Goal: Information Seeking & Learning: Understand process/instructions

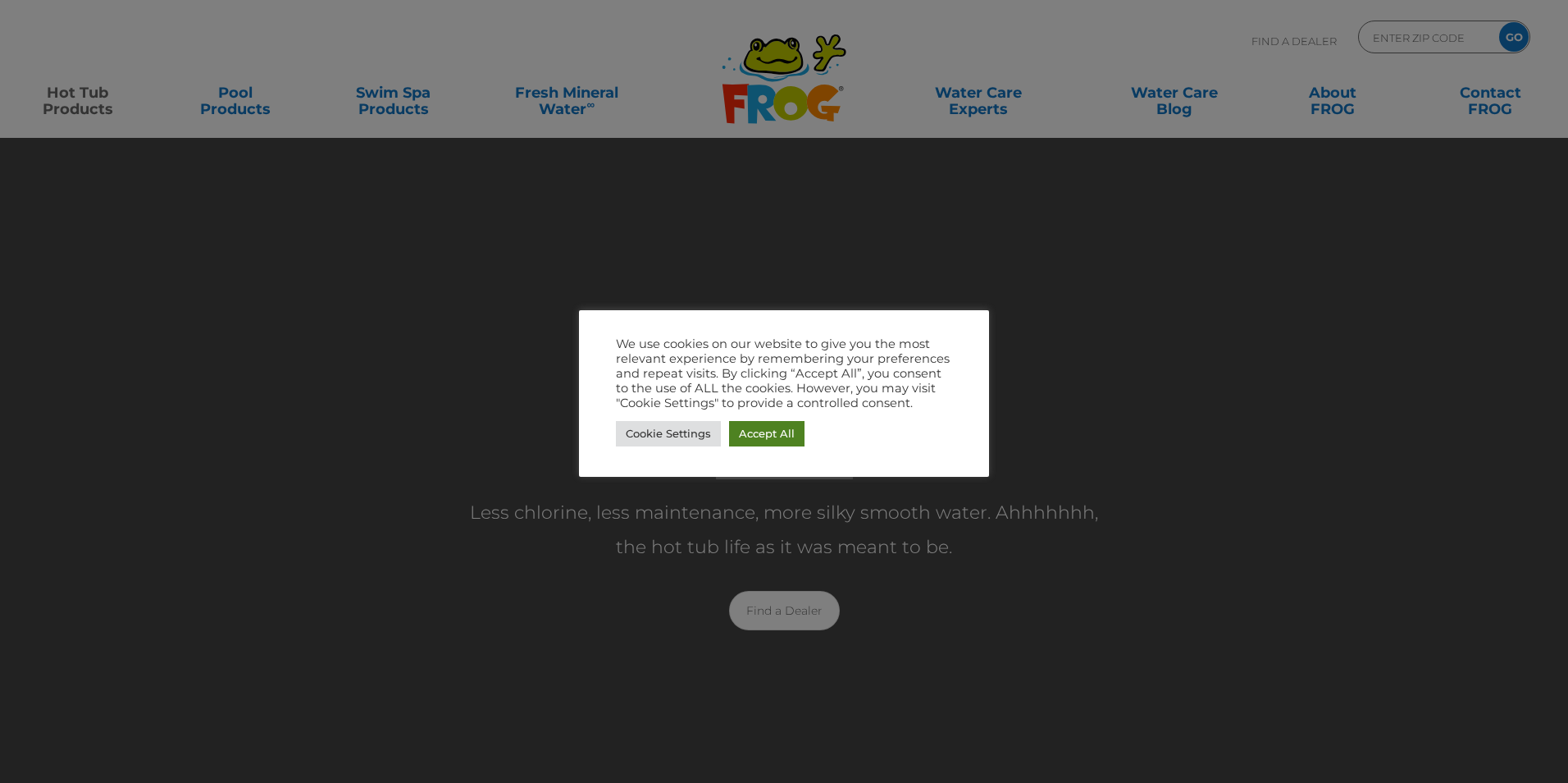
click at [762, 437] on link "Accept All" at bounding box center [767, 434] width 75 height 25
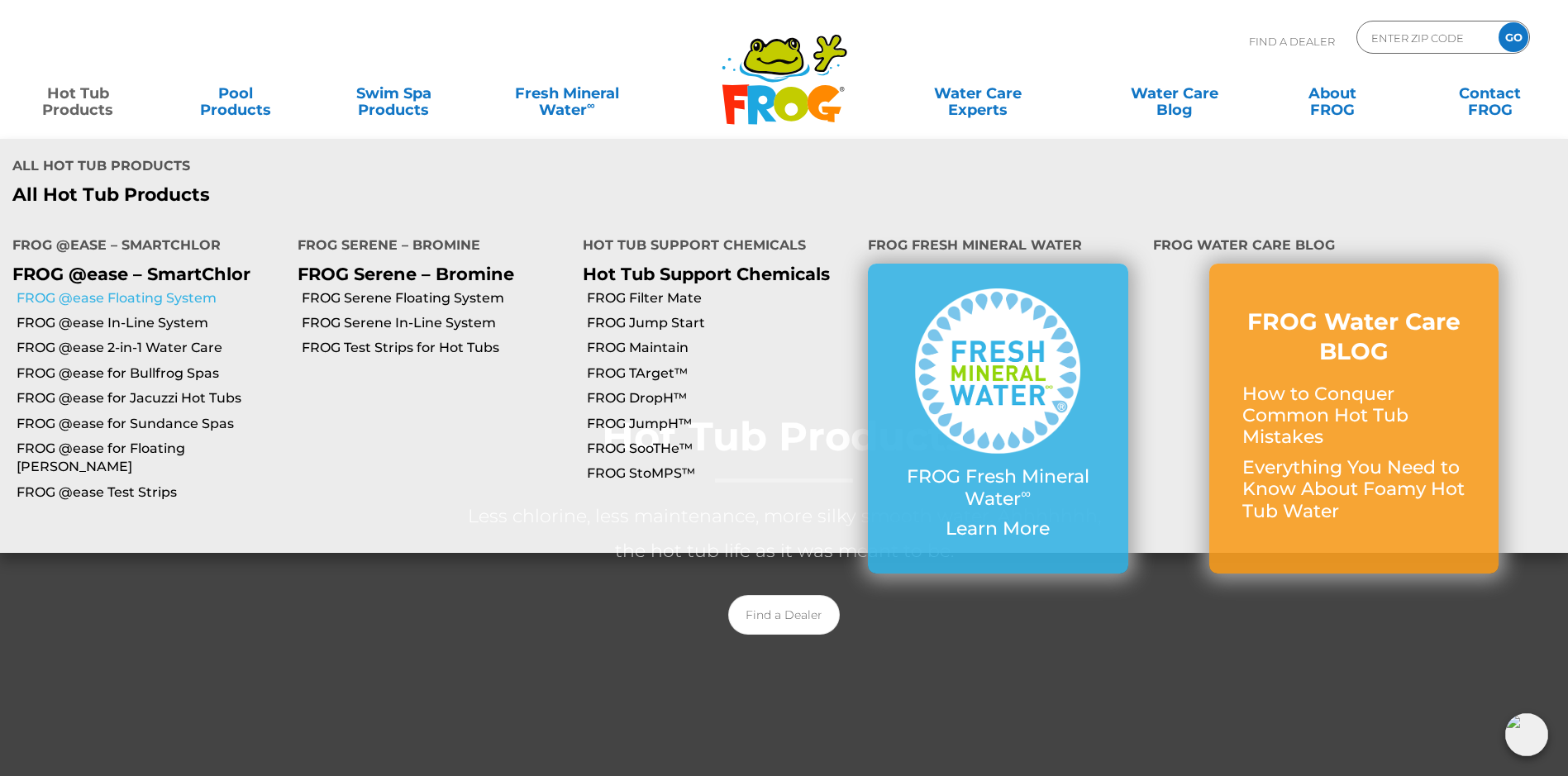
click at [122, 289] on link "FROG @ease Floating System" at bounding box center [151, 299] width 268 height 19
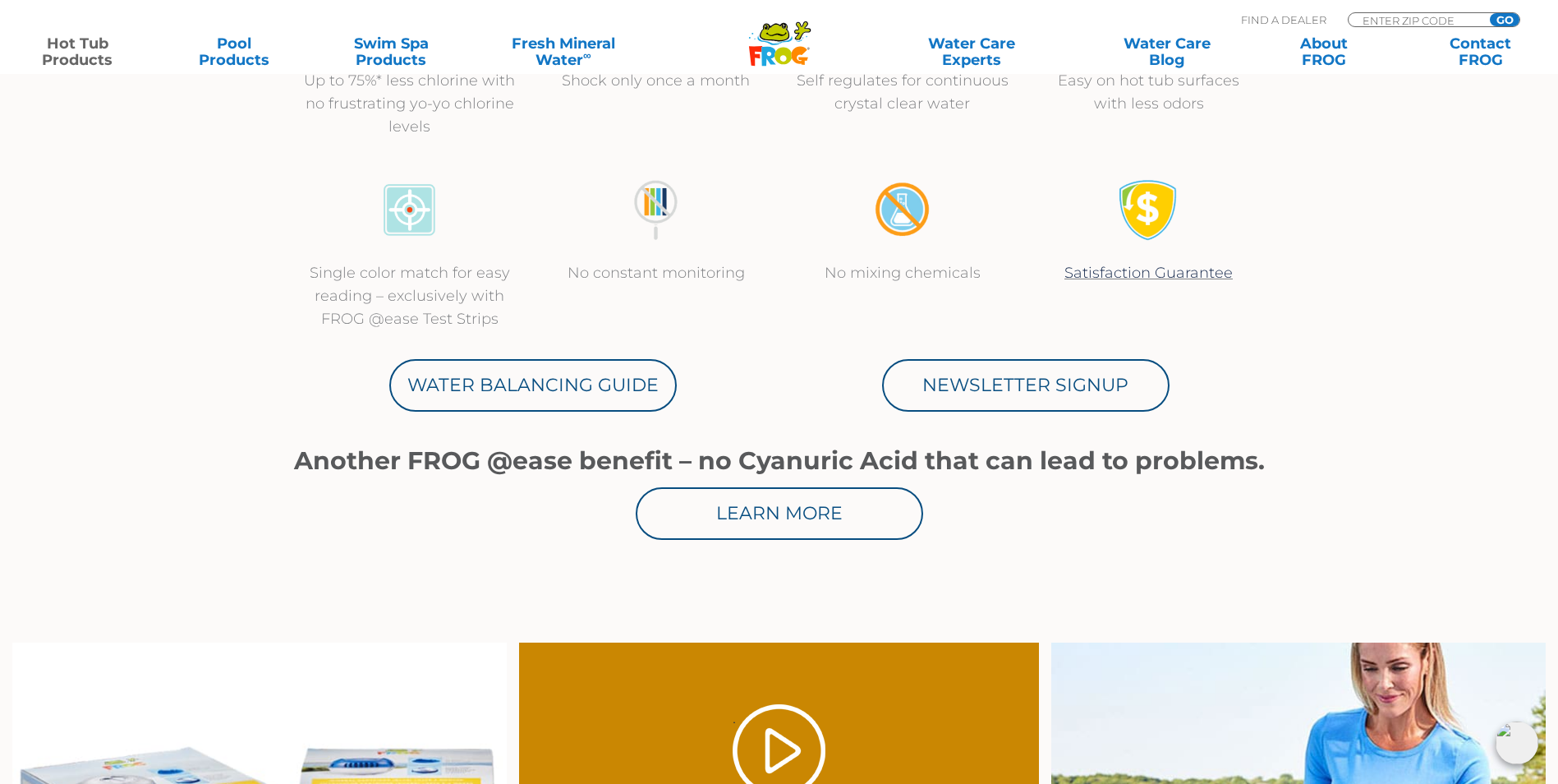
scroll to position [740, 0]
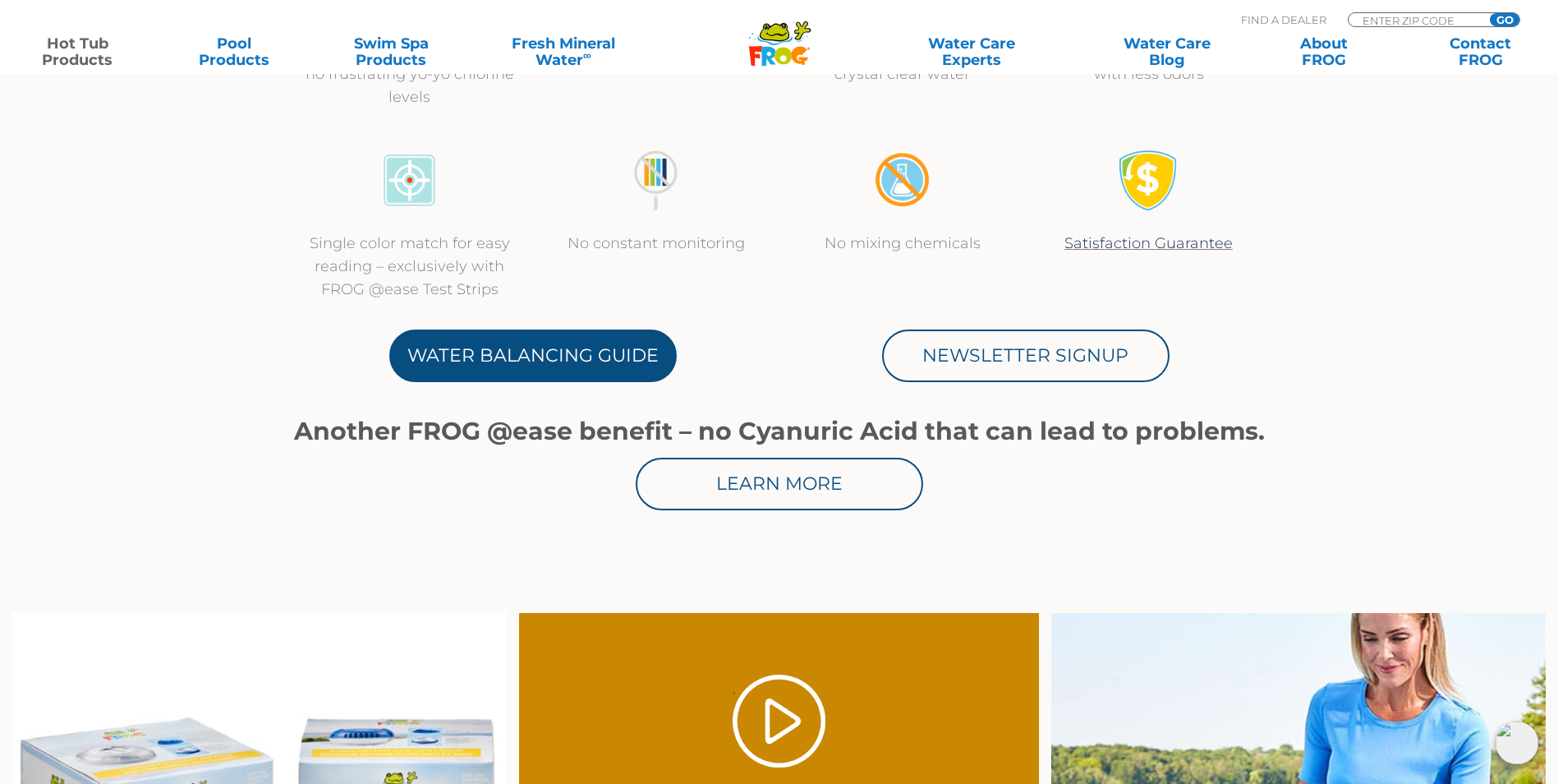
click at [476, 366] on link "Water Balancing Guide" at bounding box center [532, 356] width 288 height 53
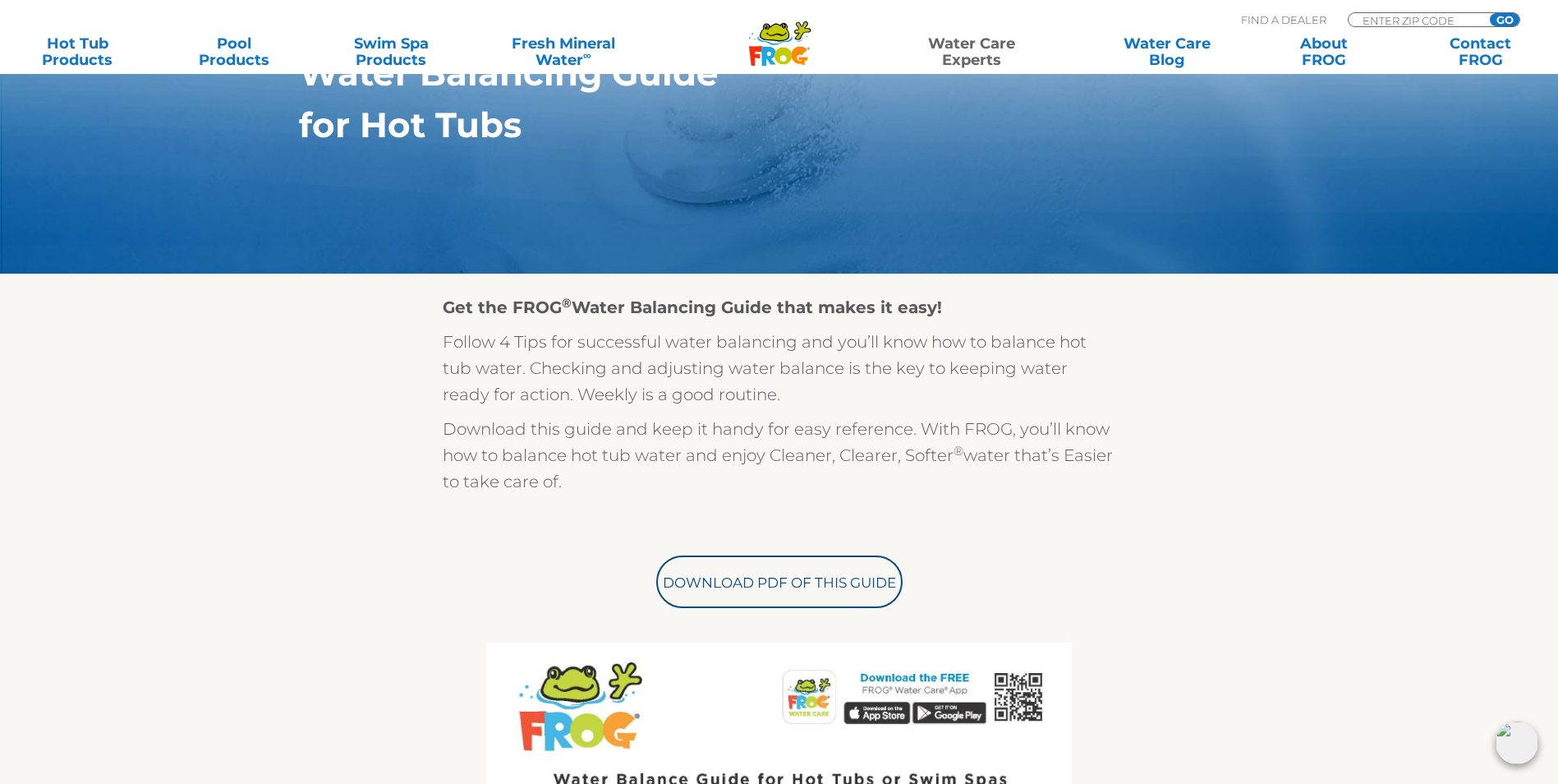
scroll to position [247, 0]
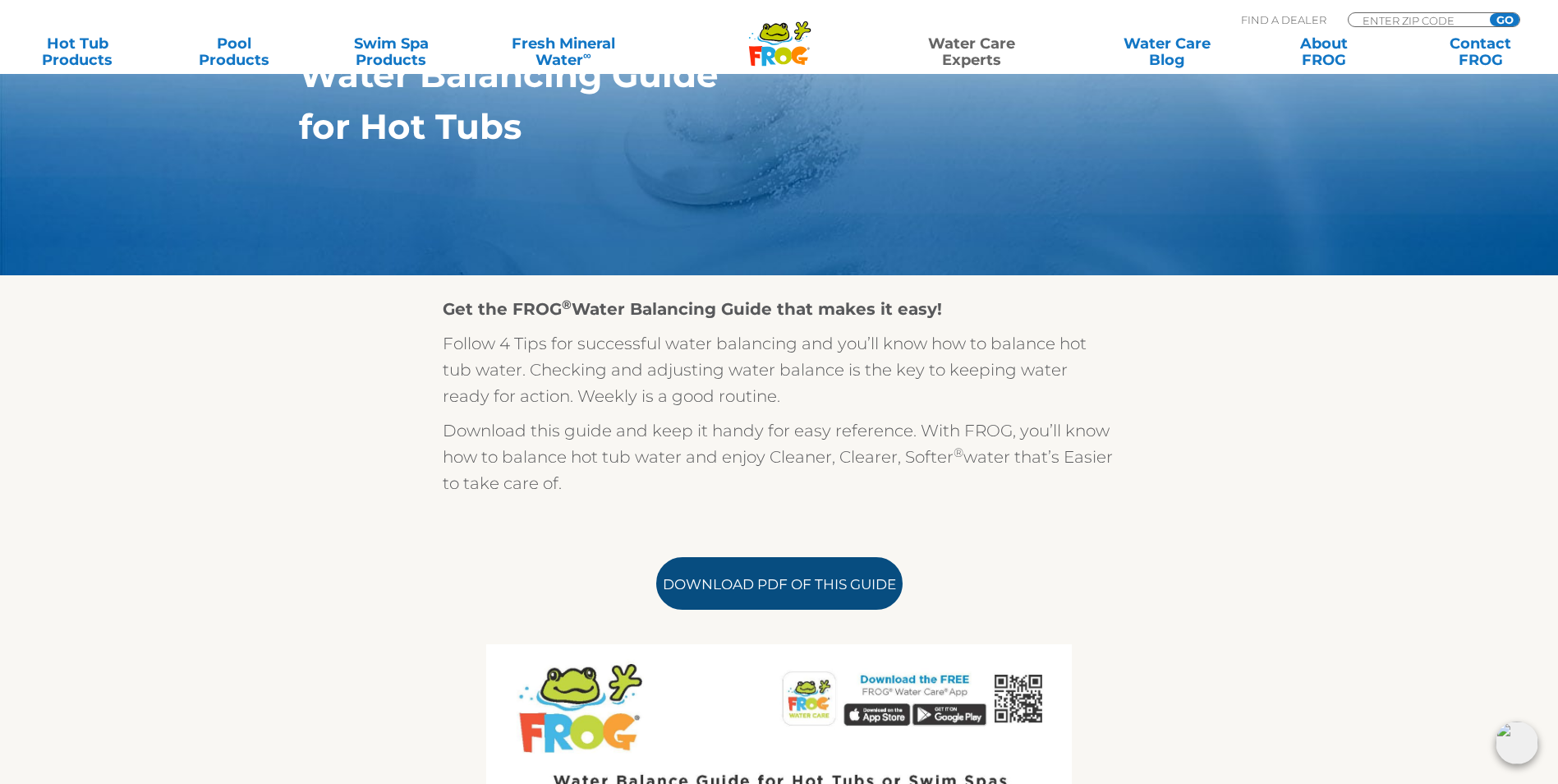
click at [784, 587] on link "Download PDF of this Guide" at bounding box center [780, 583] width 247 height 53
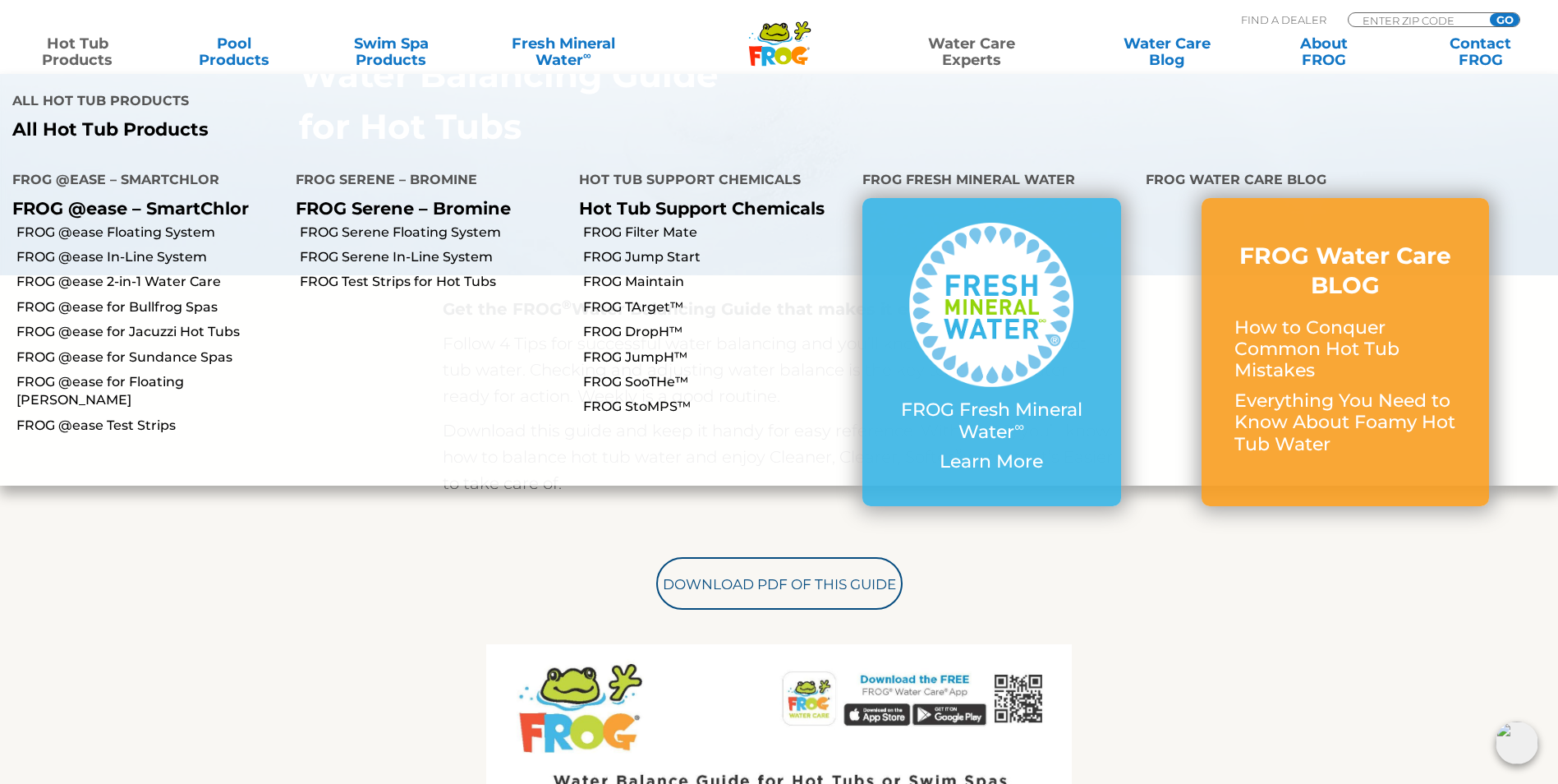
click at [101, 53] on link "Hot Tub Products" at bounding box center [78, 51] width 122 height 33
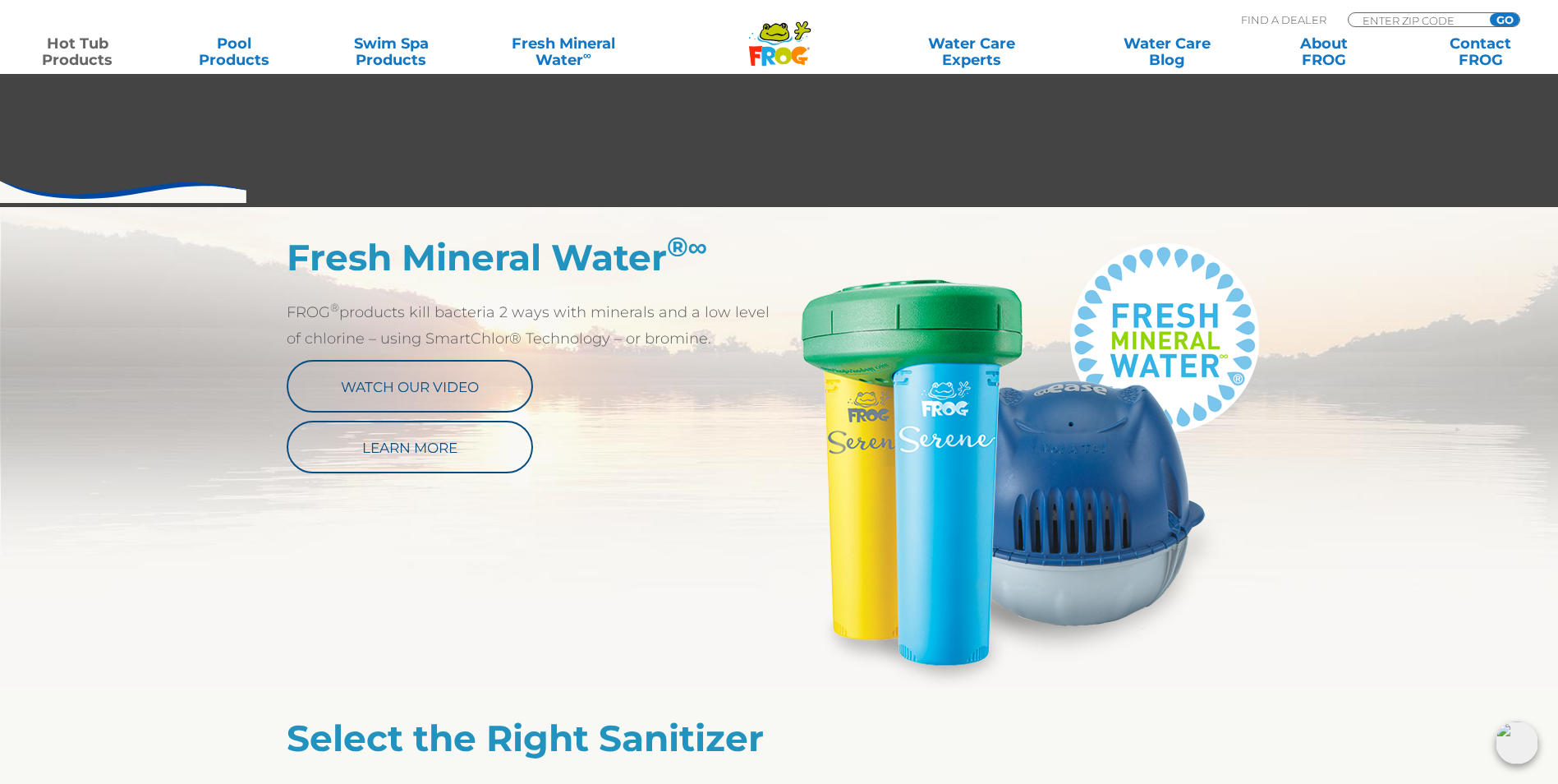
scroll to position [822, 0]
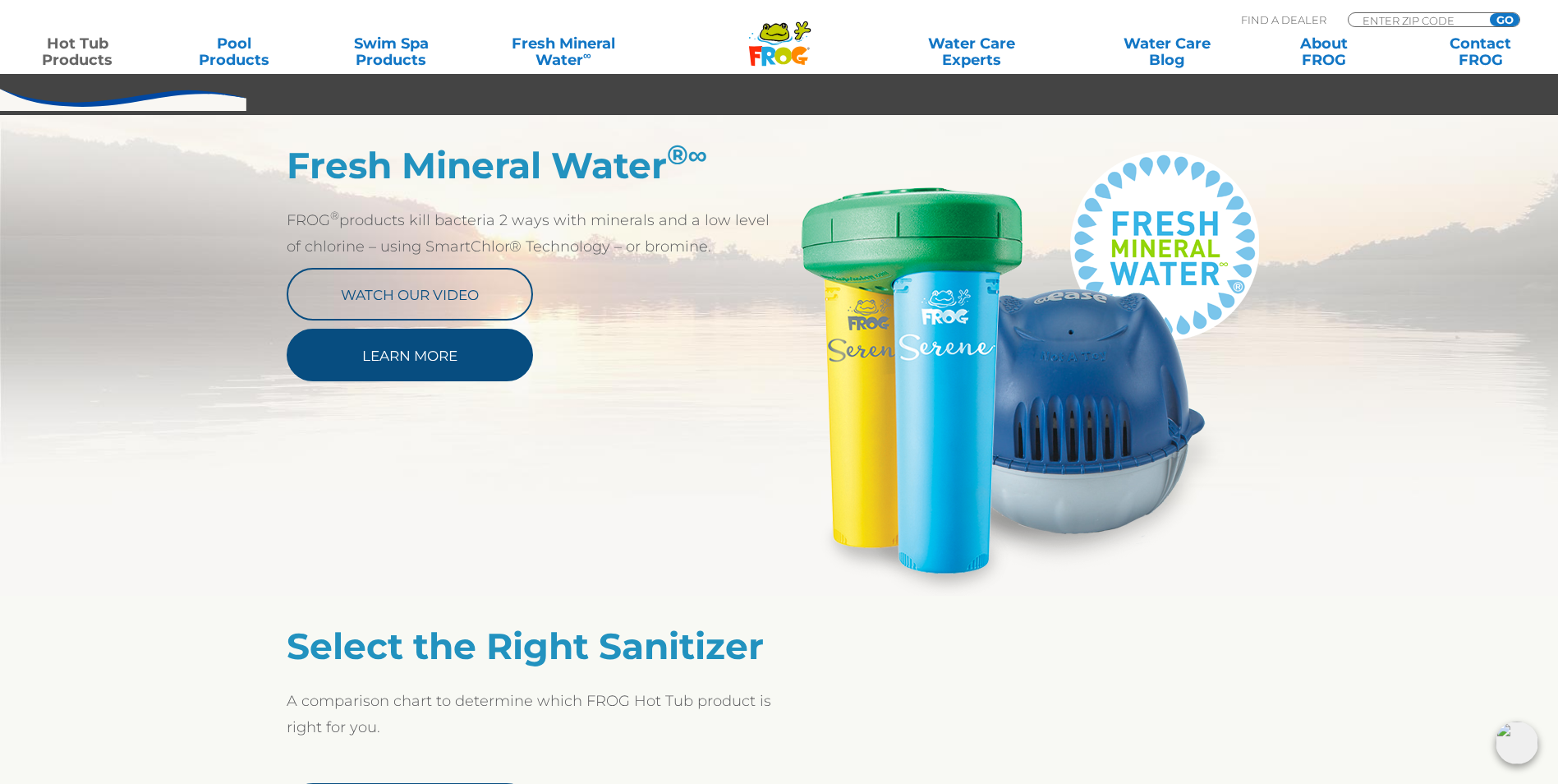
click at [470, 366] on link "Learn More" at bounding box center [410, 355] width 247 height 53
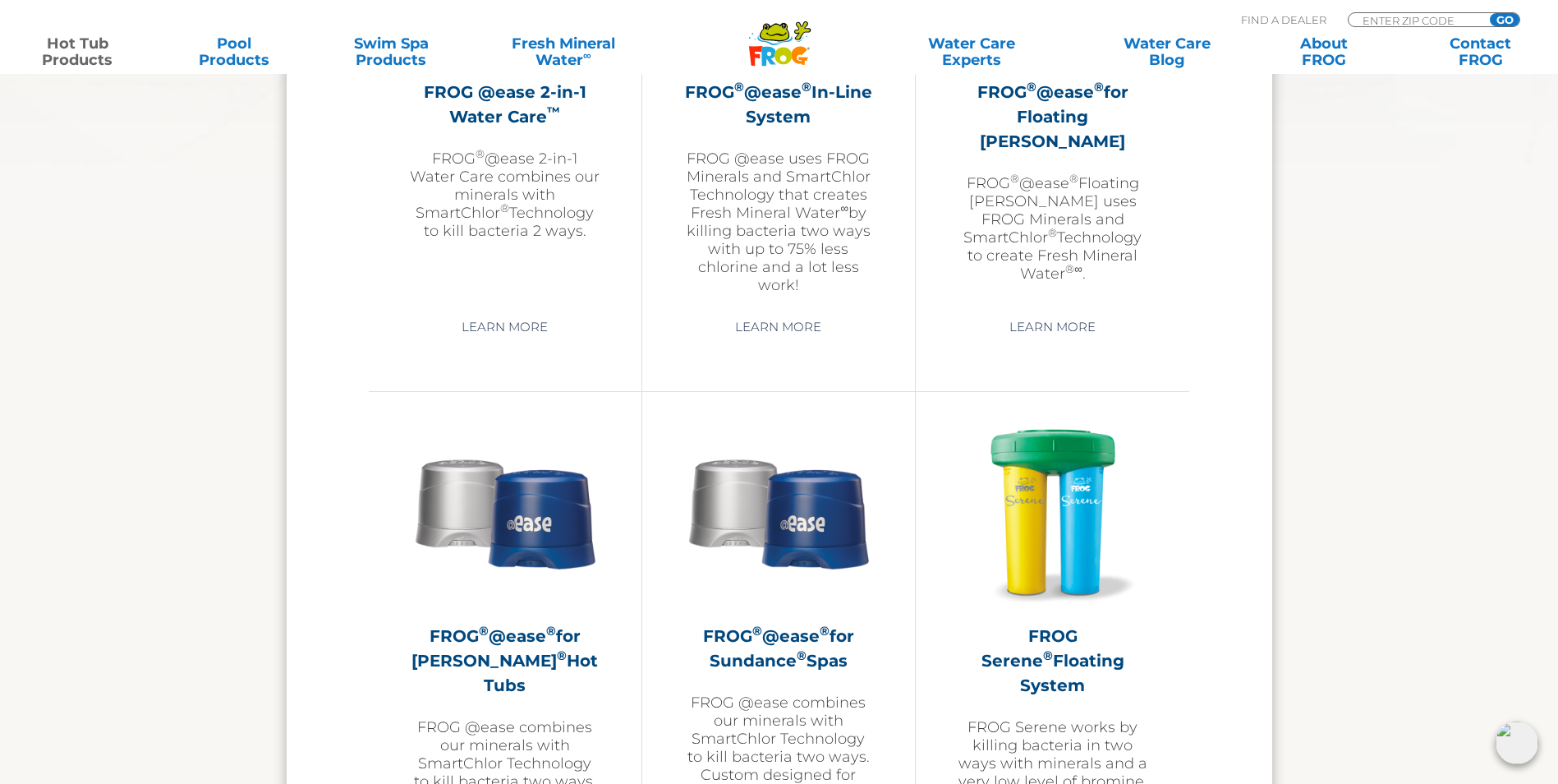
scroll to position [2711, 0]
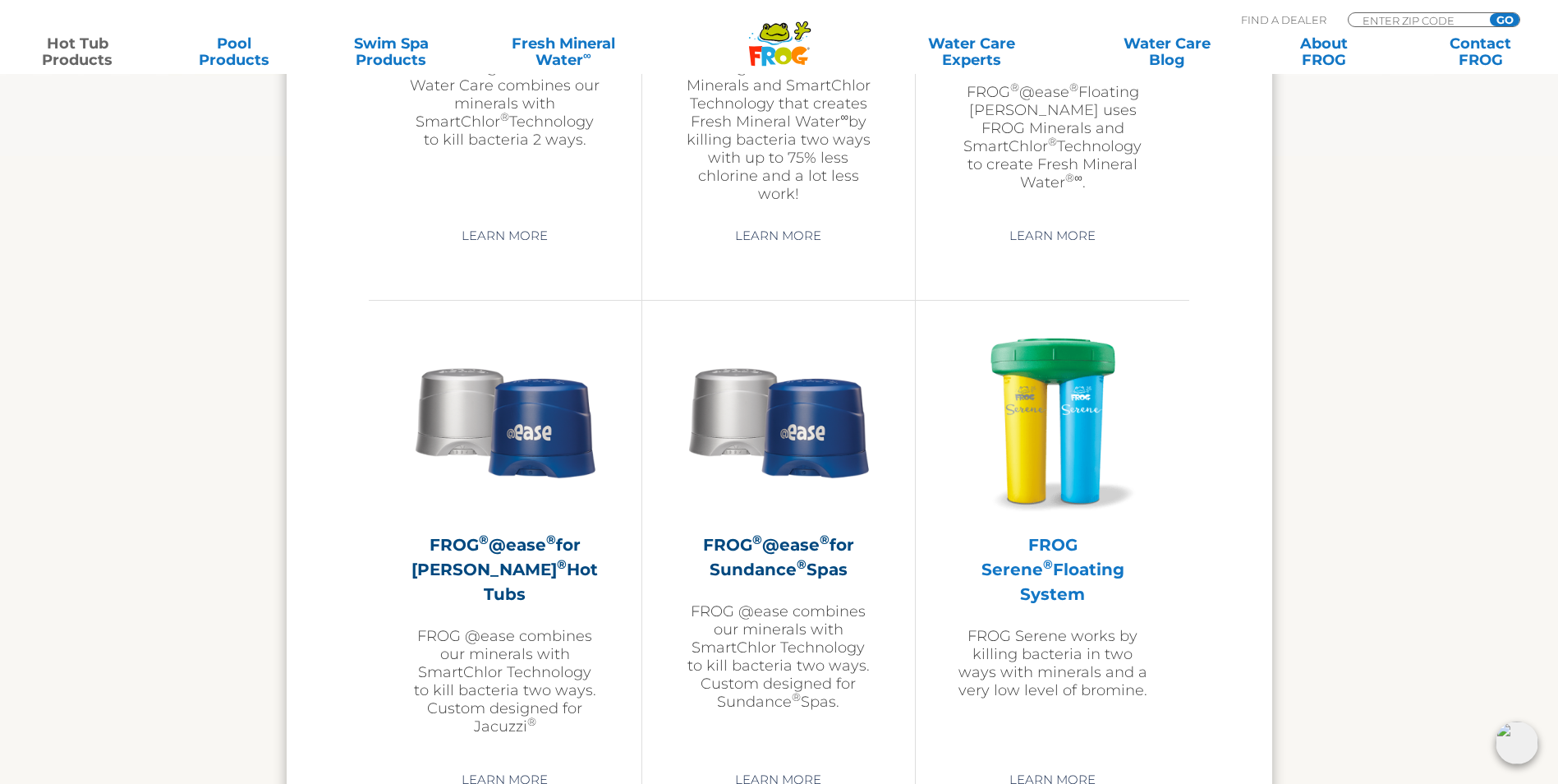
click at [1047, 563] on h2 "FROG Serene ® Floating System" at bounding box center [1052, 569] width 191 height 74
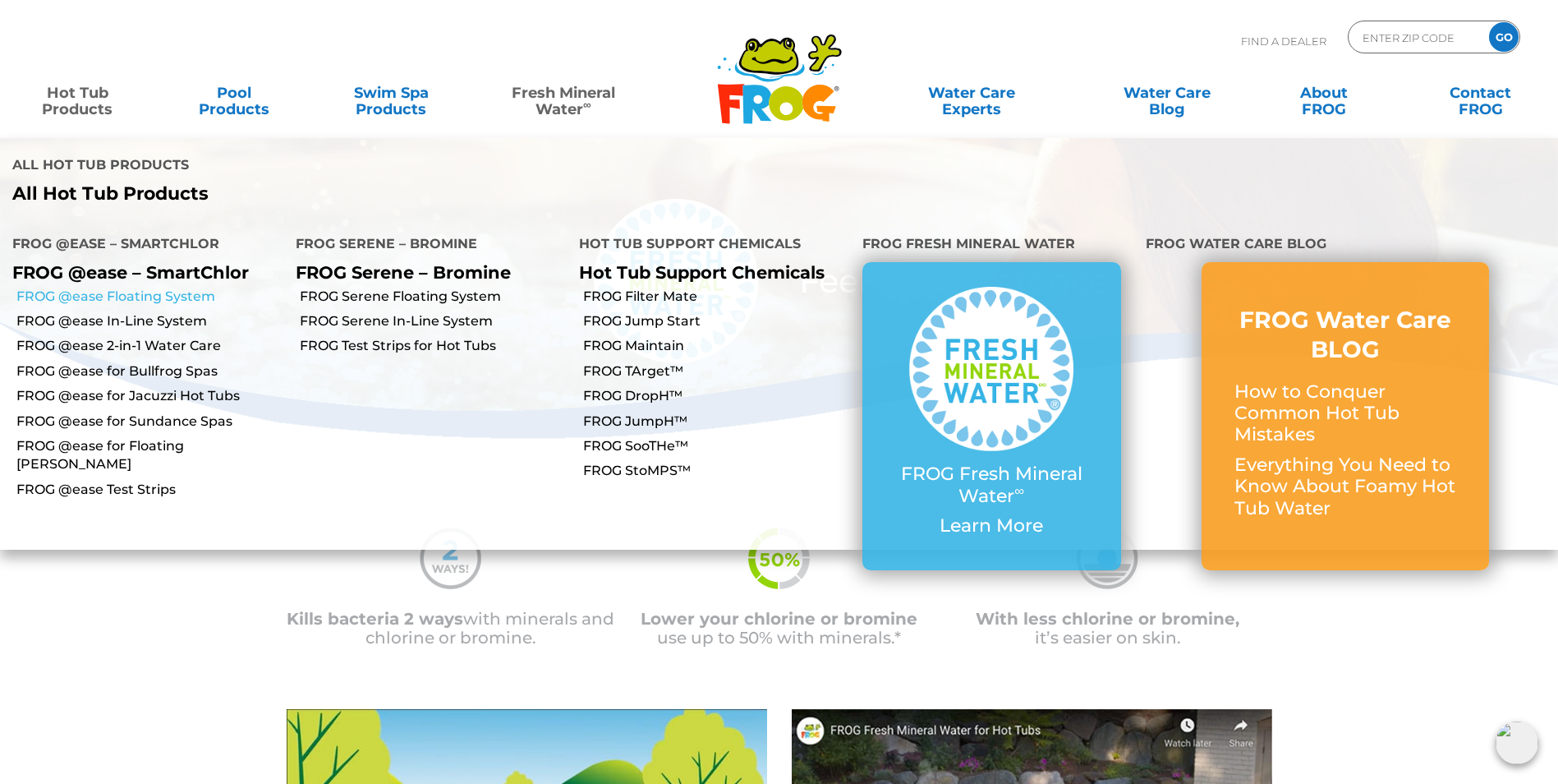
click at [119, 288] on link "FROG @ease Floating System" at bounding box center [150, 297] width 267 height 18
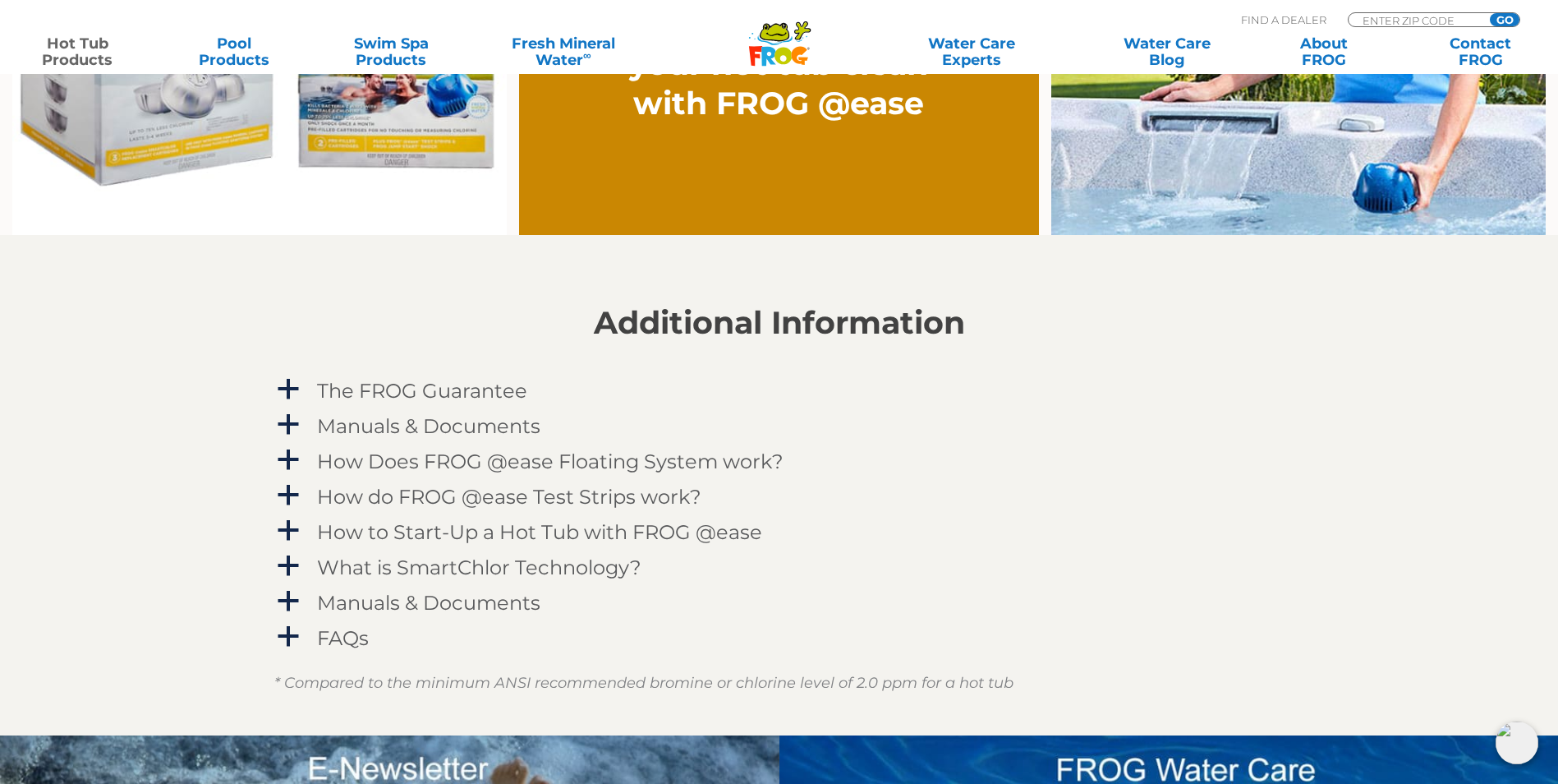
scroll to position [1560, 0]
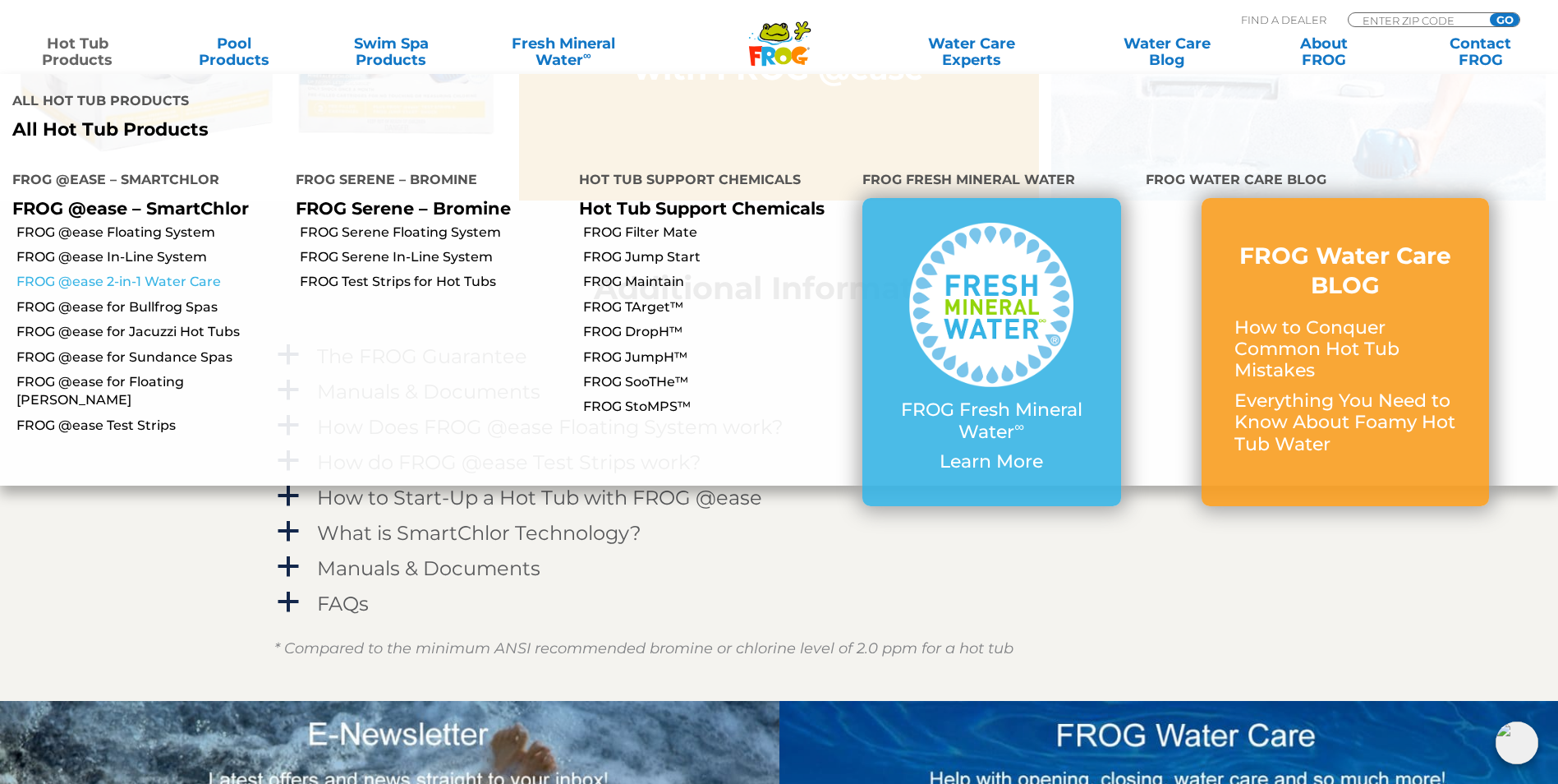
click at [113, 273] on link "FROG @ease 2-in-1 Water Care" at bounding box center [150, 282] width 267 height 18
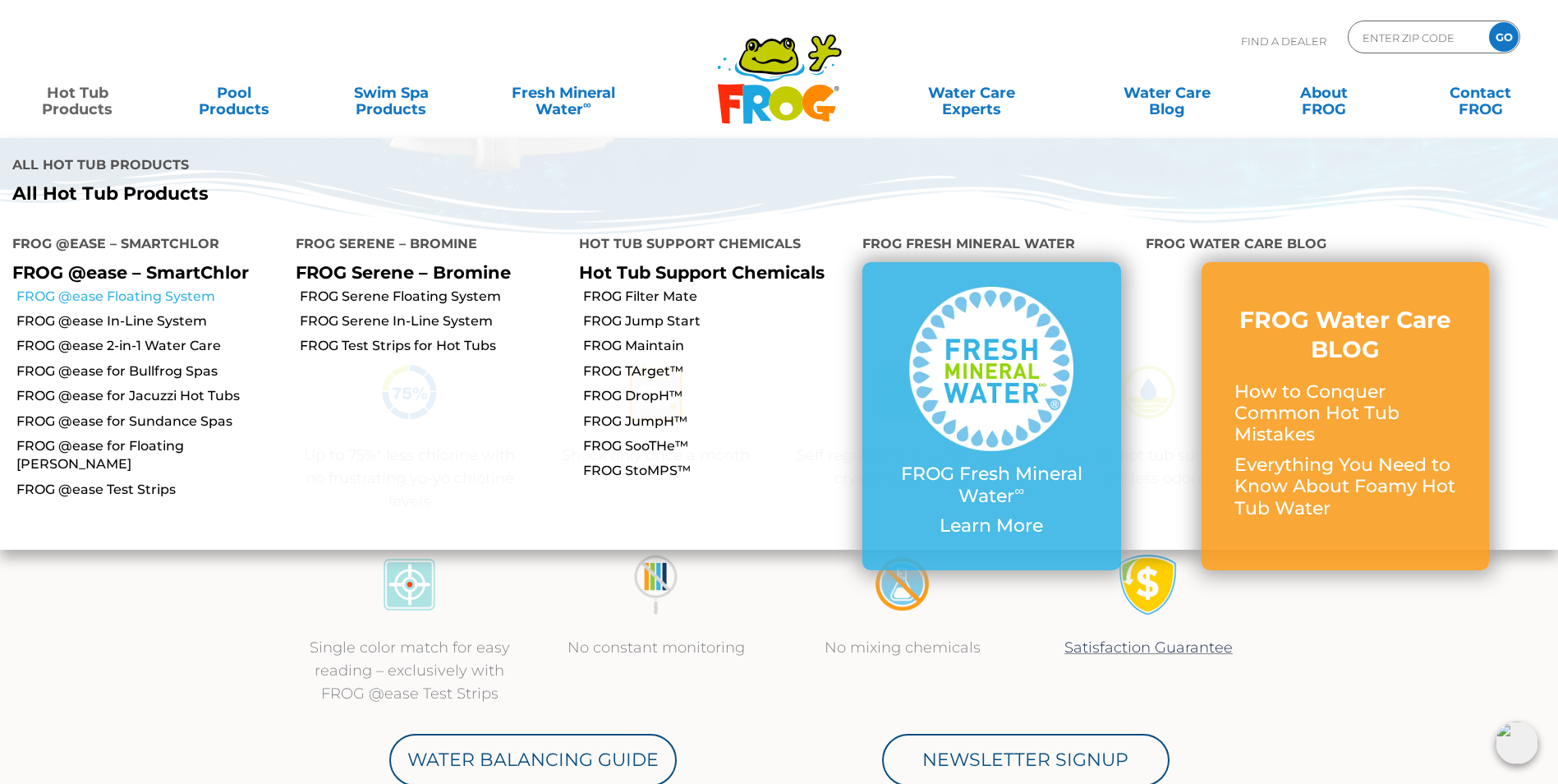
scroll to position [411, 0]
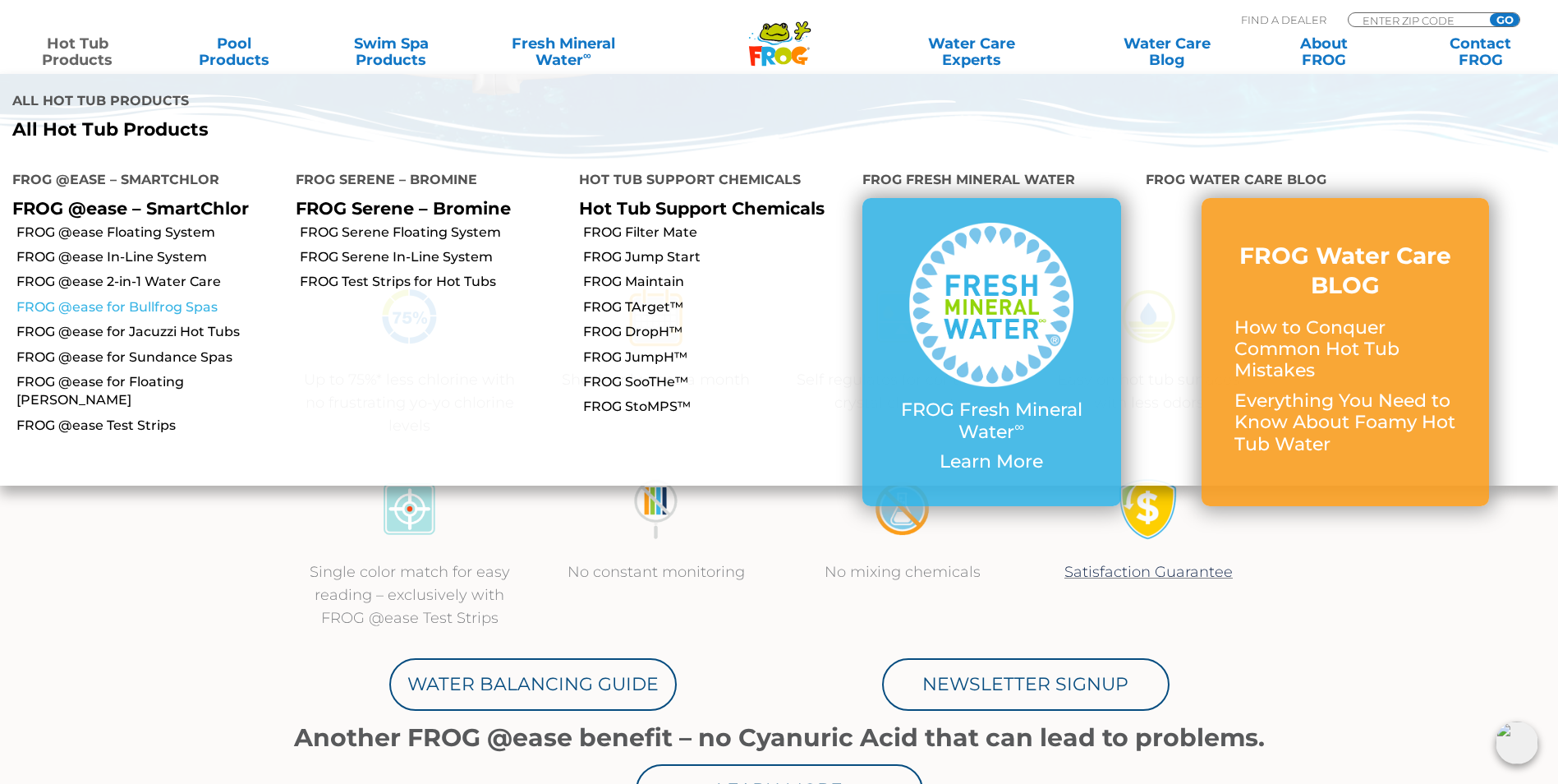
click at [151, 299] on link "FROG @ease for Bullfrog Spas" at bounding box center [150, 308] width 267 height 18
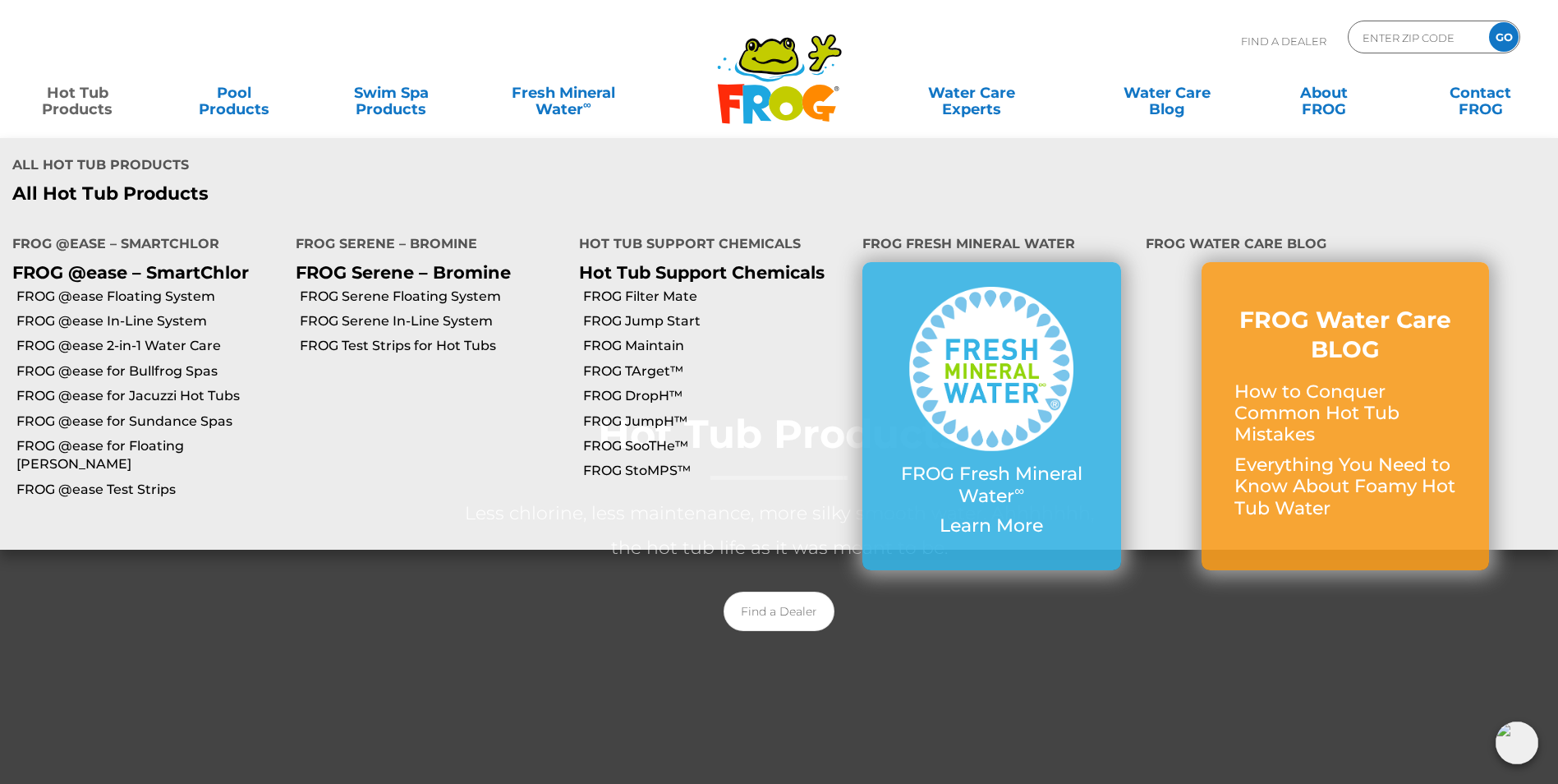
click at [84, 109] on link "Hot Tub Products" at bounding box center [78, 92] width 122 height 33
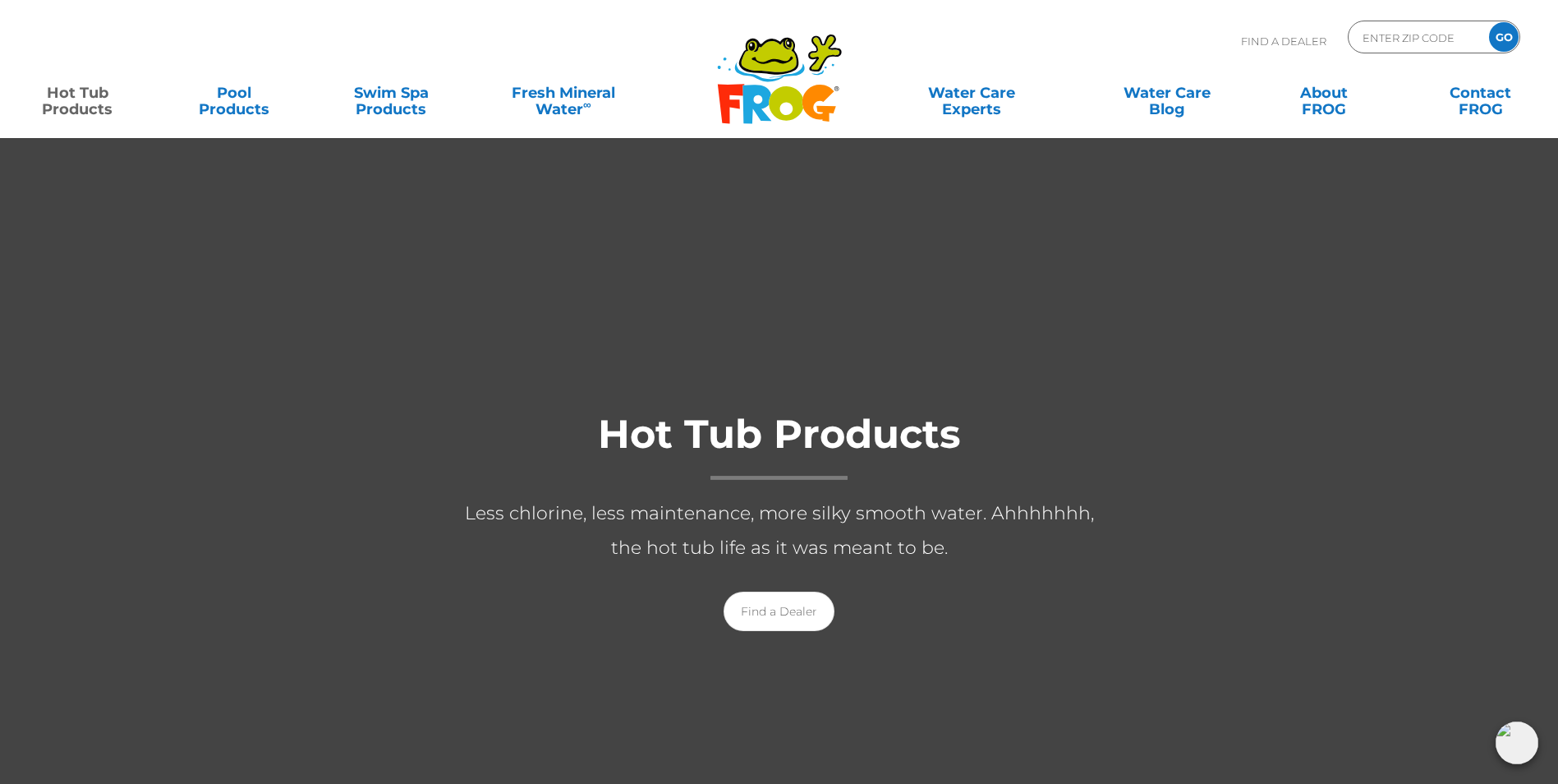
click at [75, 97] on link "Hot Tub Products" at bounding box center [78, 92] width 122 height 33
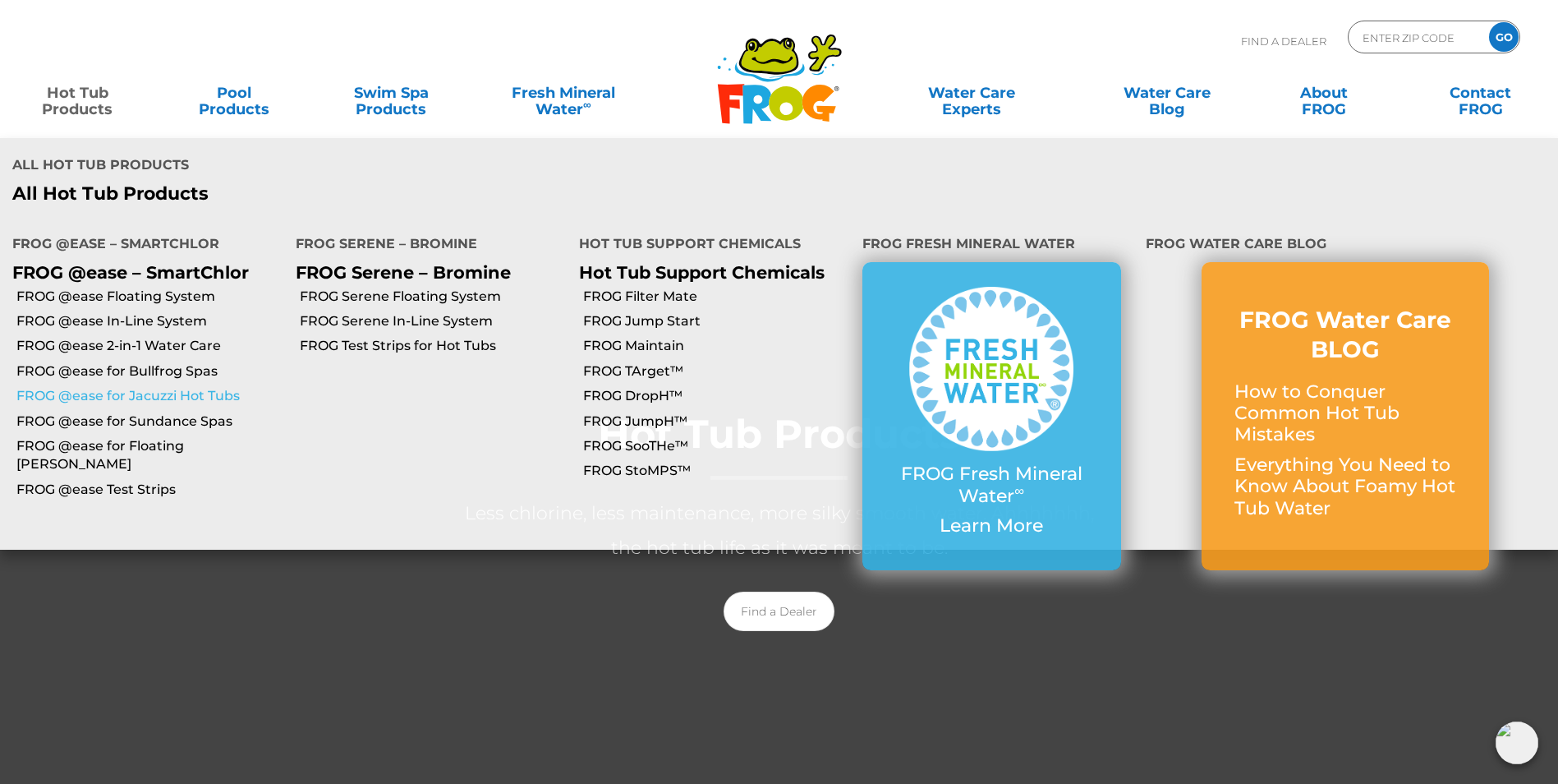
click at [132, 387] on link "FROG @ease for Jacuzzi Hot Tubs" at bounding box center [150, 396] width 267 height 18
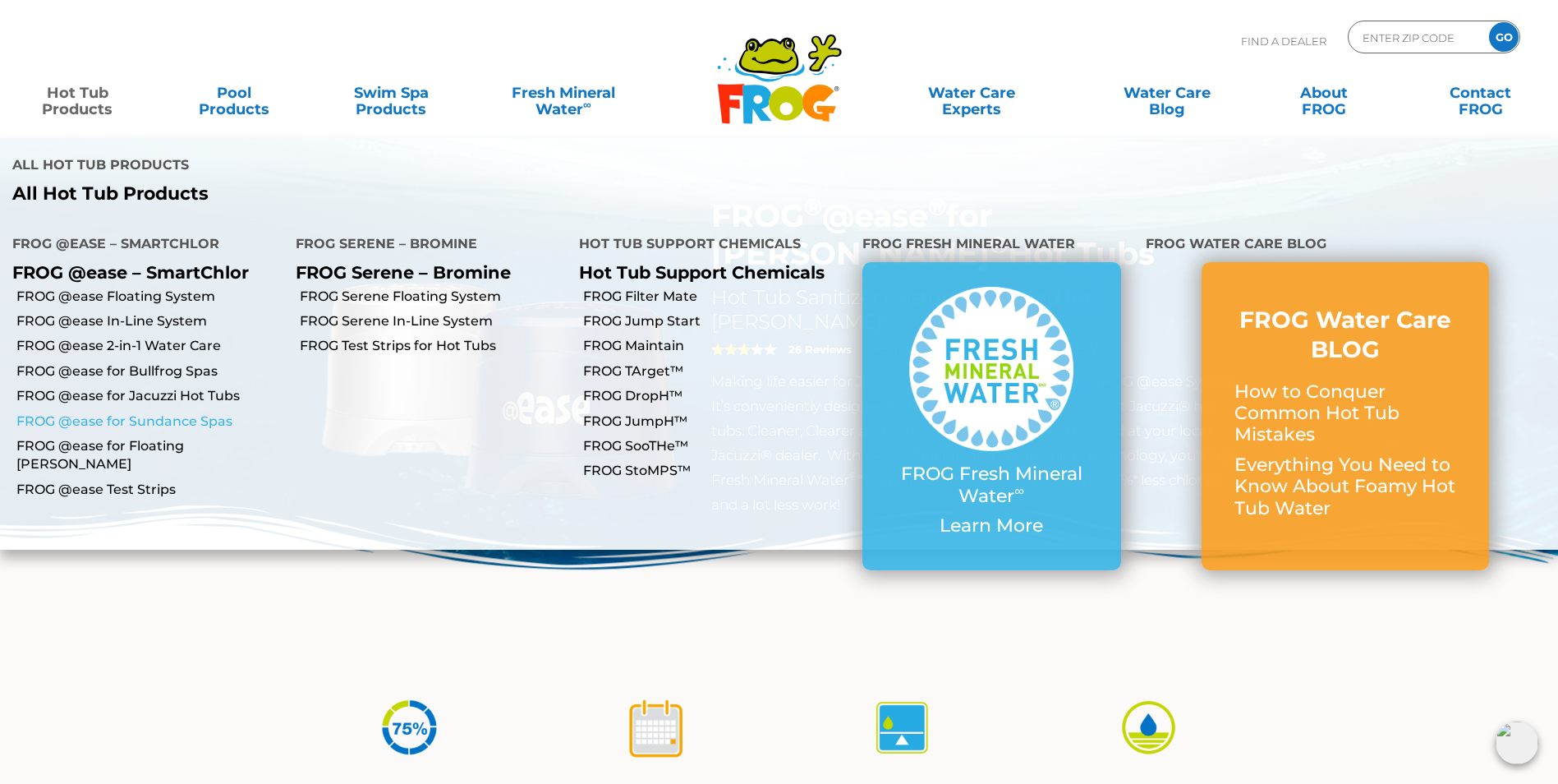
click at [152, 413] on link "FROG @ease for Sundance Spas" at bounding box center [150, 422] width 267 height 18
click at [413, 288] on link "FROG Serene Floating System" at bounding box center [434, 297] width 267 height 18
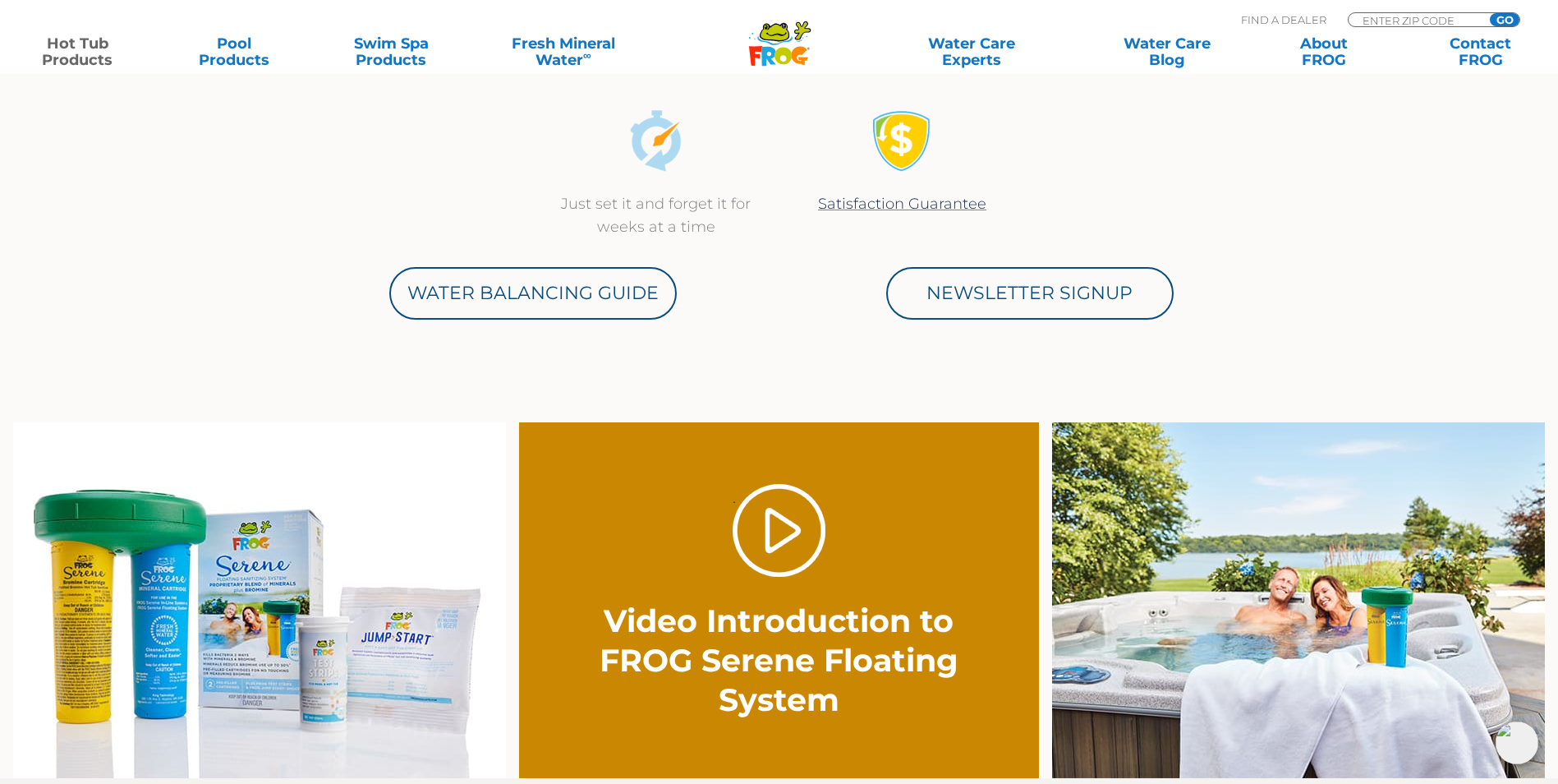
scroll to position [822, 0]
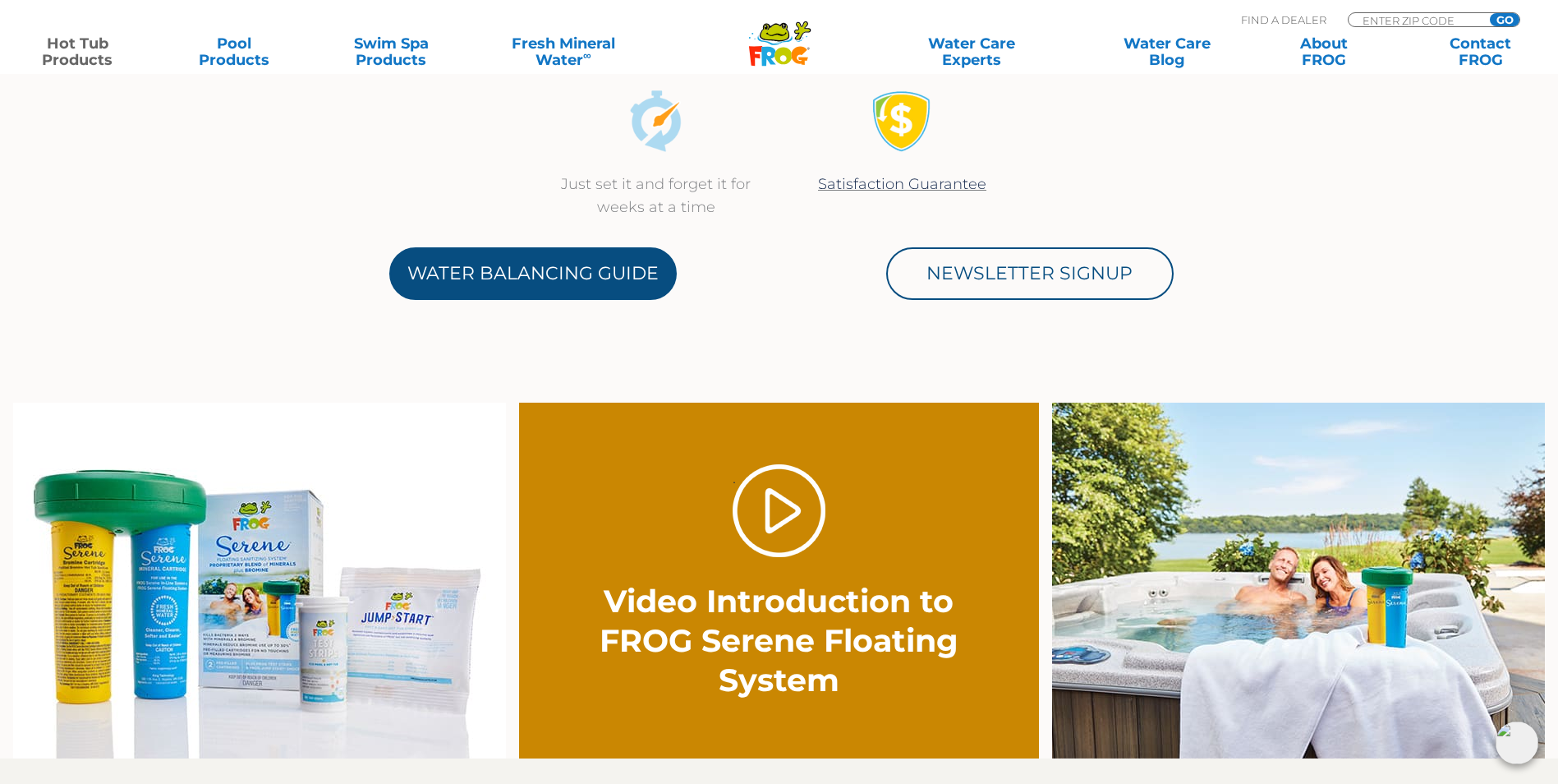
click at [611, 274] on link "Water Balancing Guide" at bounding box center [532, 273] width 288 height 53
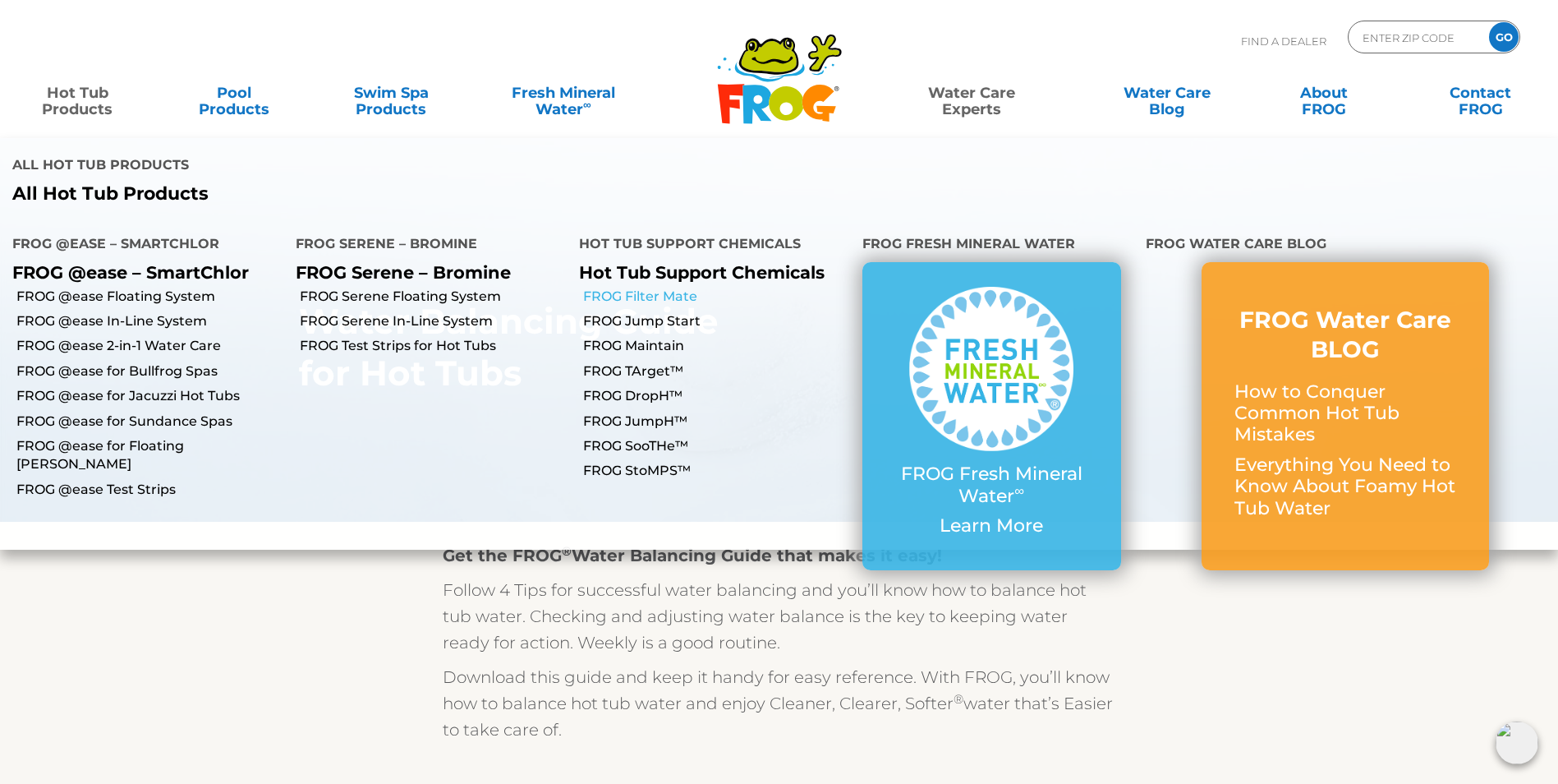
click at [667, 288] on link "FROG Filter Mate" at bounding box center [717, 297] width 267 height 18
click at [674, 288] on link "FROG Filter Mate" at bounding box center [717, 297] width 267 height 18
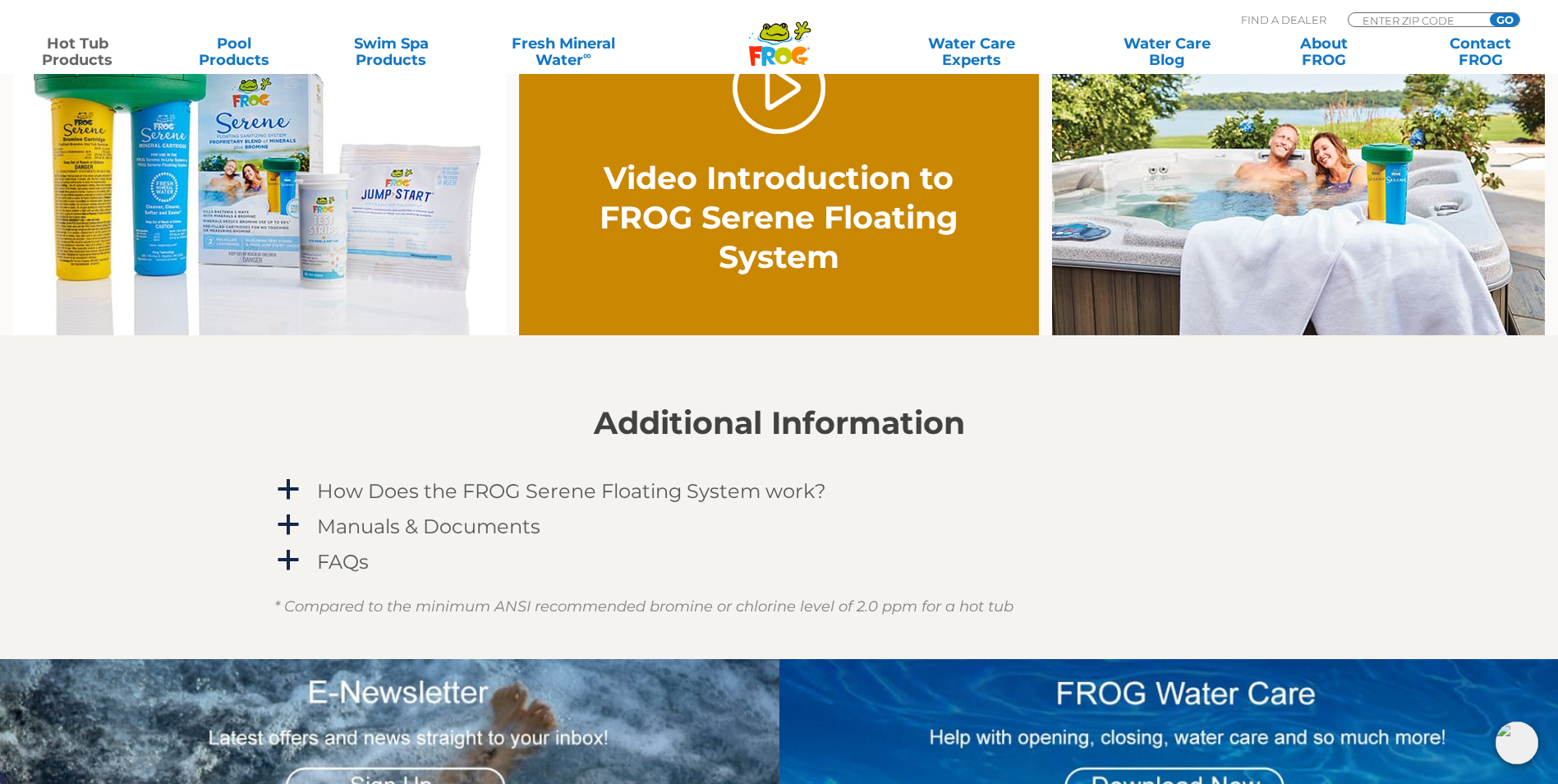
scroll to position [1233, 0]
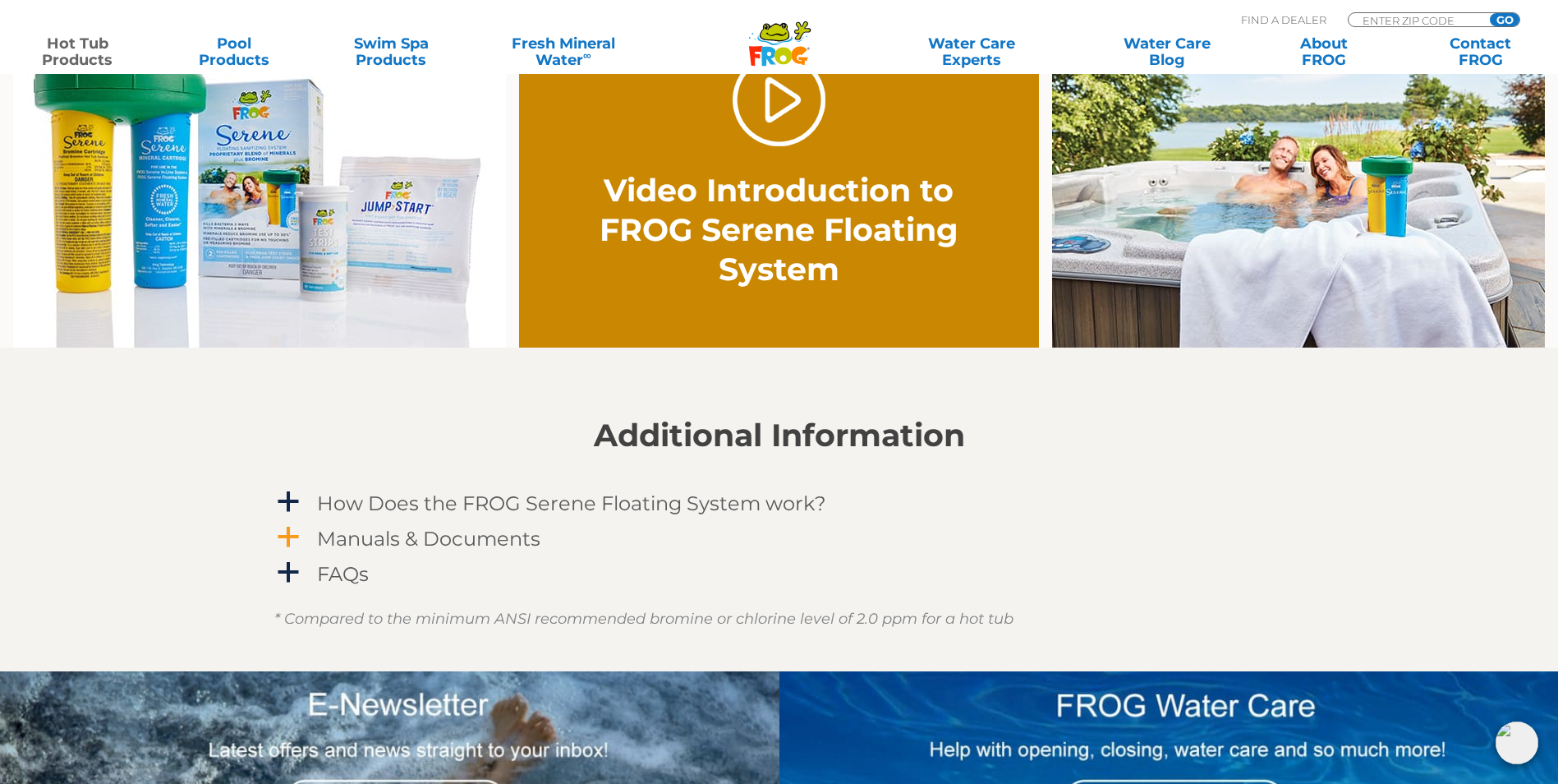
click at [500, 543] on h4 "Manuals & Documents" at bounding box center [428, 538] width 223 height 22
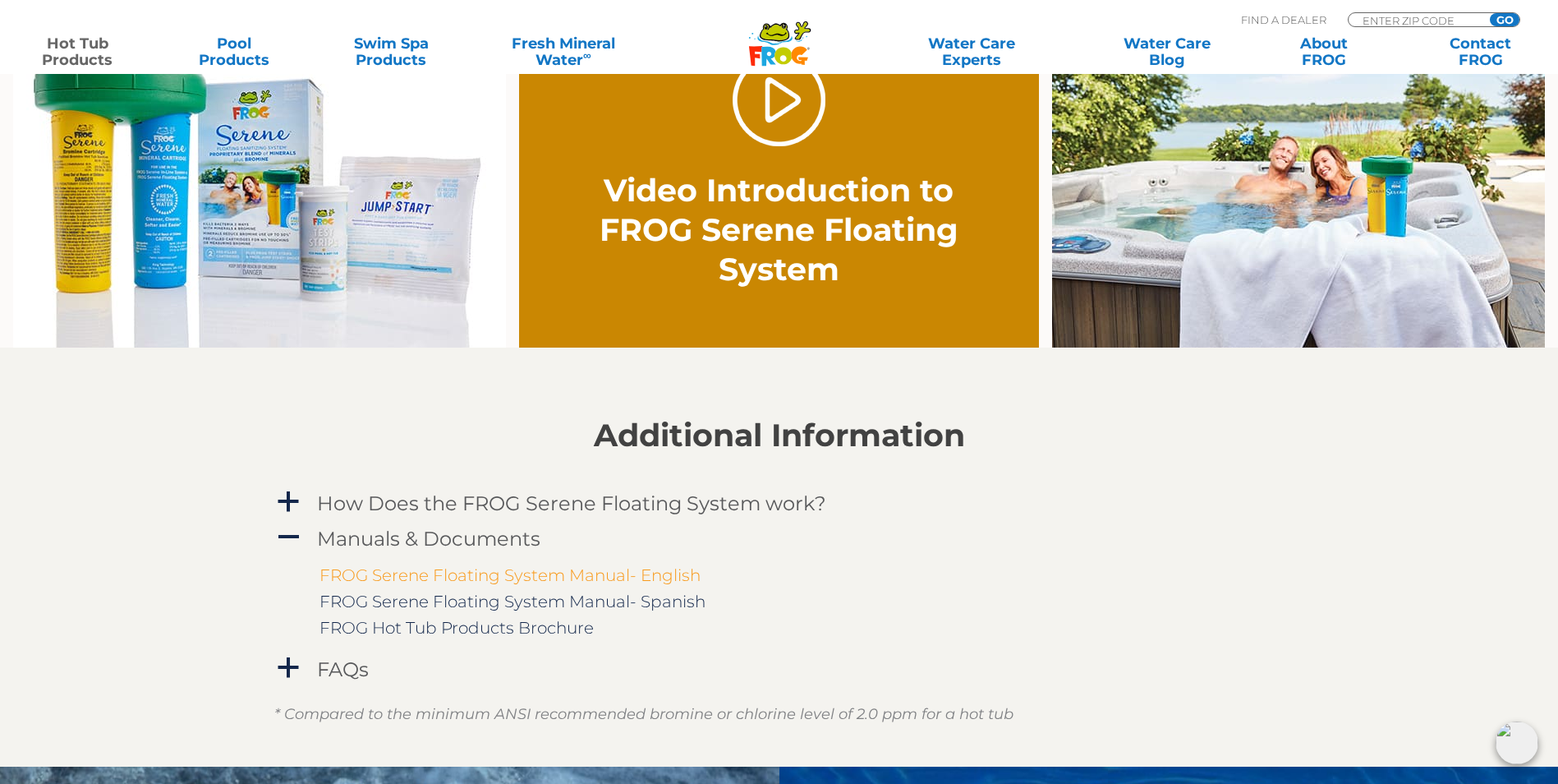
click at [552, 578] on link "FROG Serene Floating System Manual- English" at bounding box center [510, 575] width 382 height 20
click at [454, 628] on link "FROG Hot Tub Products Brochure" at bounding box center [456, 628] width 274 height 20
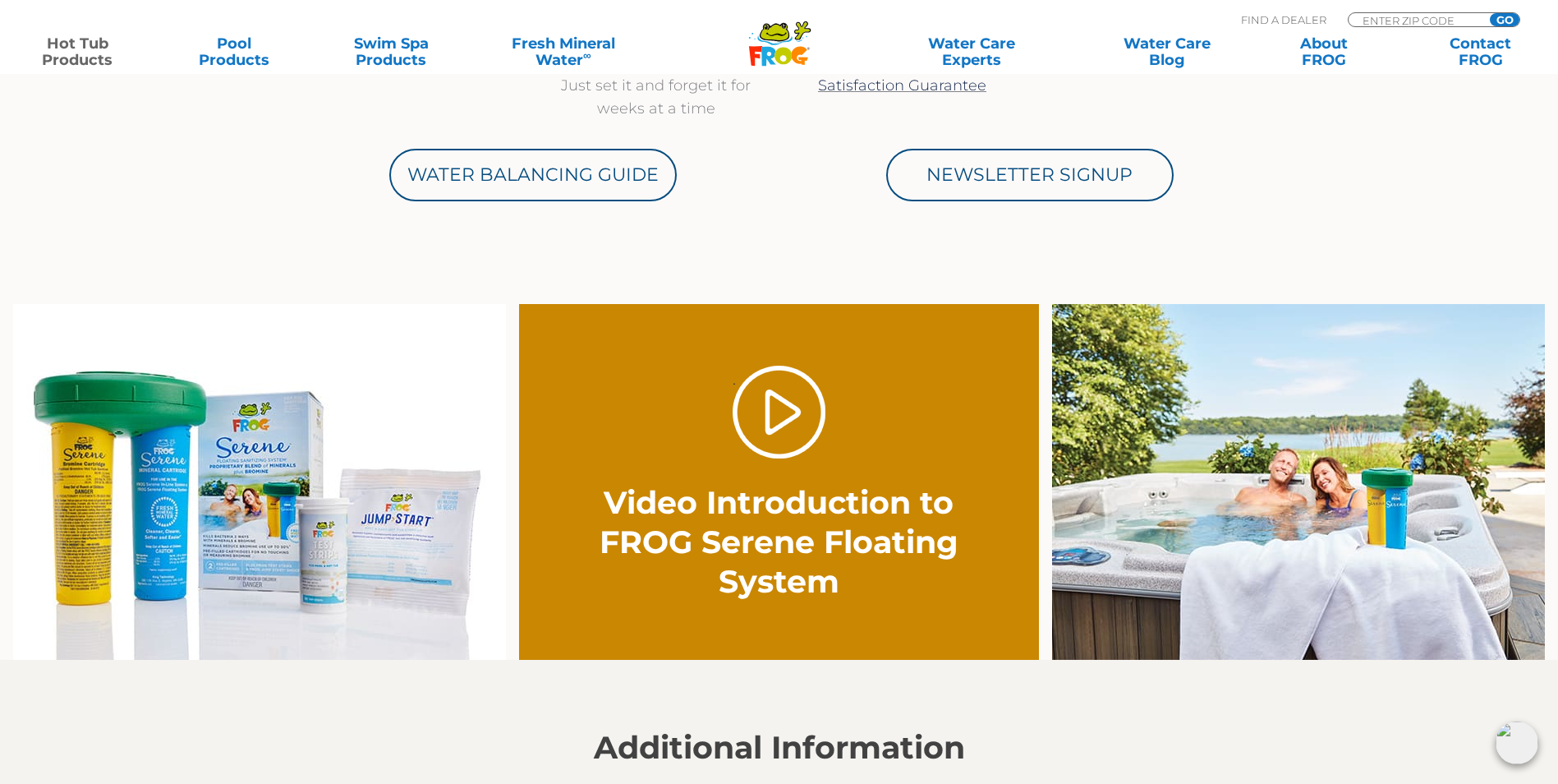
scroll to position [822, 0]
